Goal: Browse casually: Explore the website without a specific task or goal

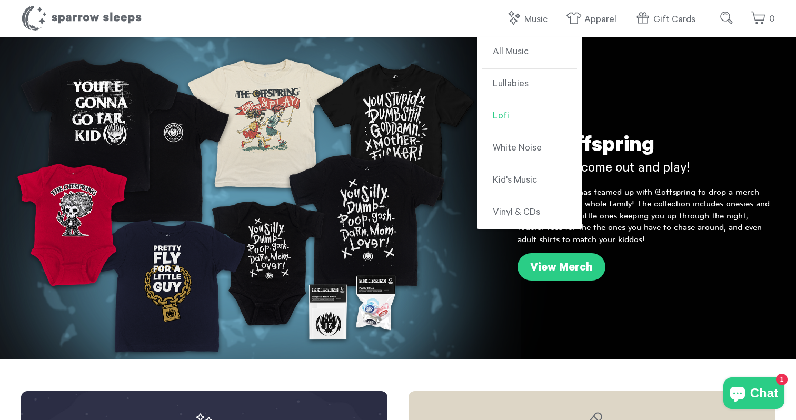
click at [500, 114] on link "Lofi" at bounding box center [529, 117] width 95 height 32
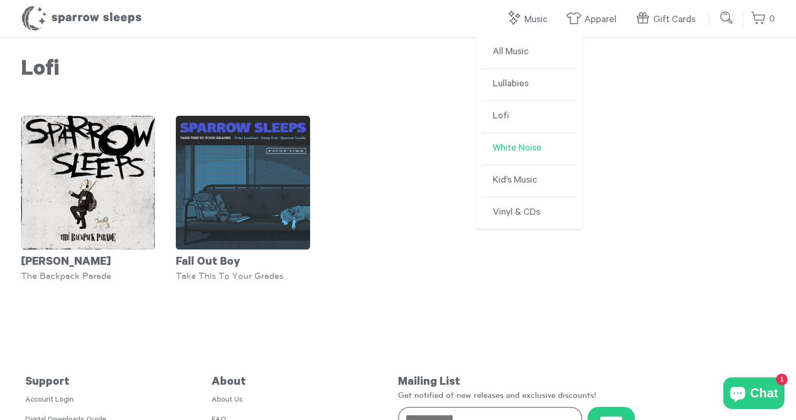
click at [509, 154] on link "White Noise" at bounding box center [529, 149] width 95 height 32
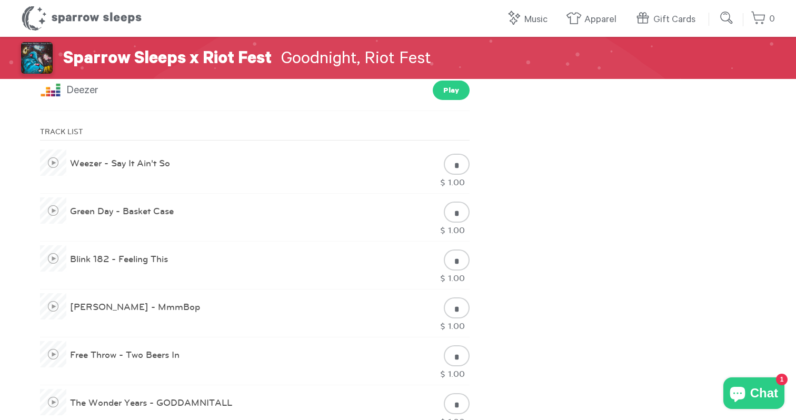
scroll to position [459, 0]
click at [50, 212] on span at bounding box center [53, 211] width 26 height 26
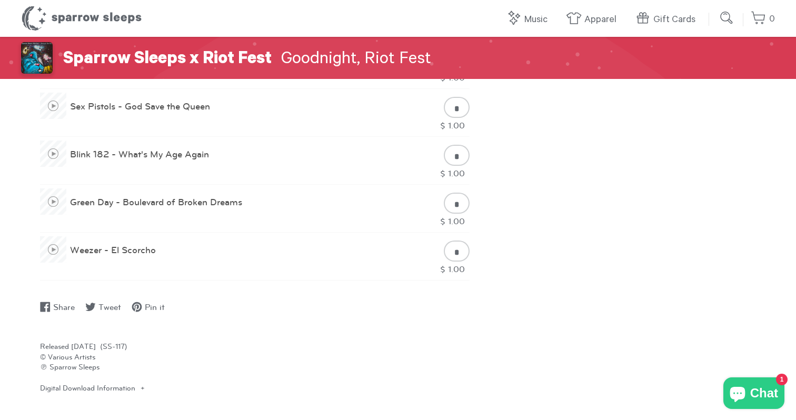
scroll to position [1626, 0]
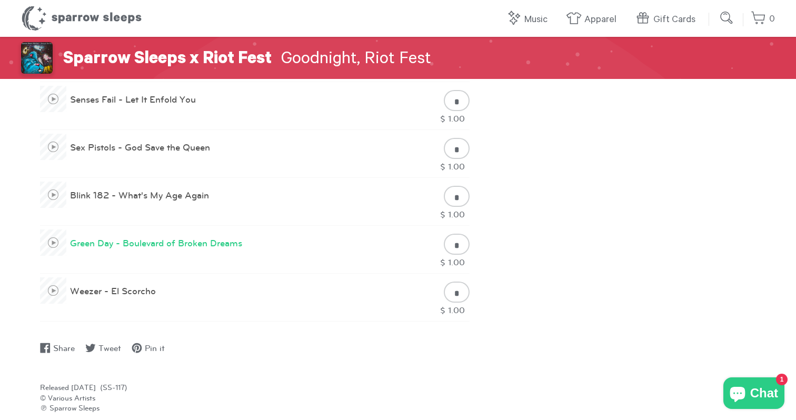
click at [55, 243] on span at bounding box center [53, 243] width 26 height 26
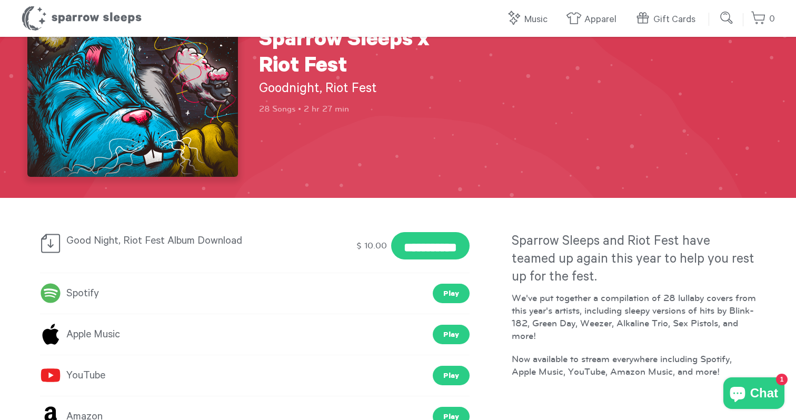
scroll to position [93, 0]
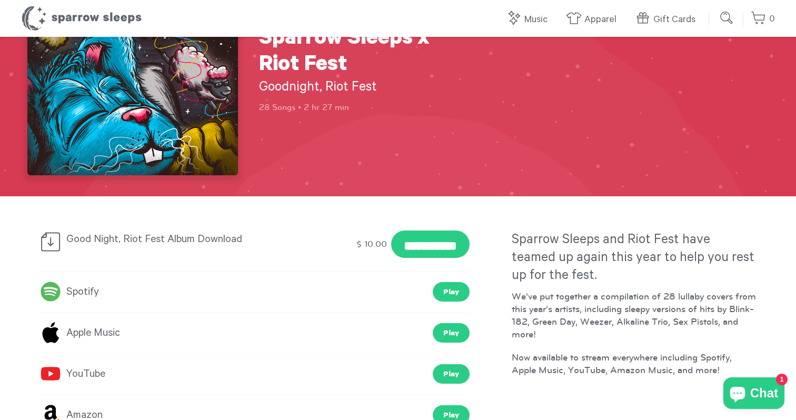
click at [341, 2] on header "Sparrow Sleeps 0 Your cart is empty. Total: $ 0.00 Log in or Create account POW…" at bounding box center [398, 18] width 796 height 37
